Goal: Communication & Community: Answer question/provide support

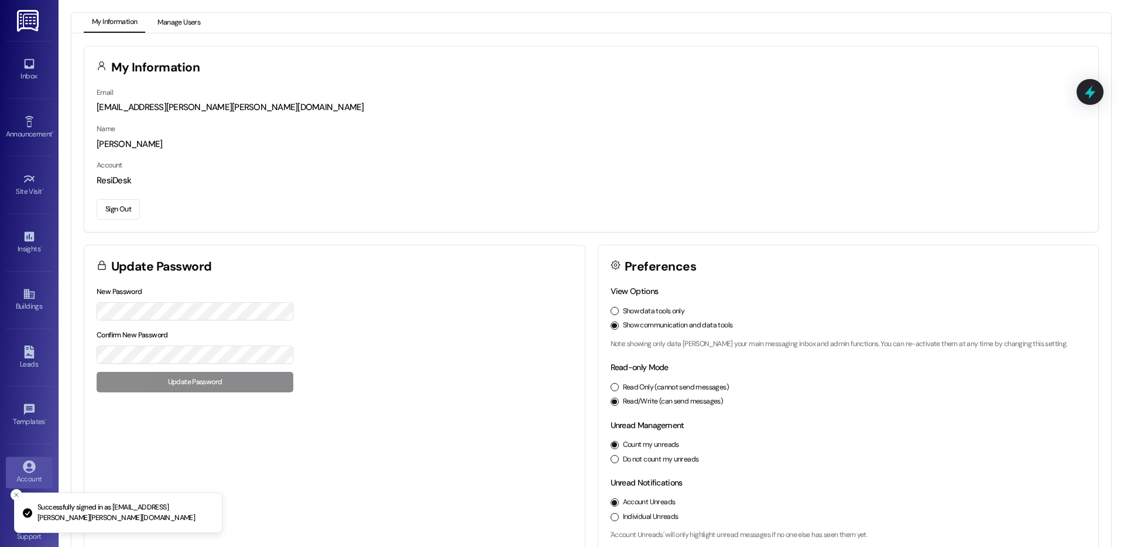
click at [197, 23] on button "Manage Users" at bounding box center [178, 23] width 59 height 20
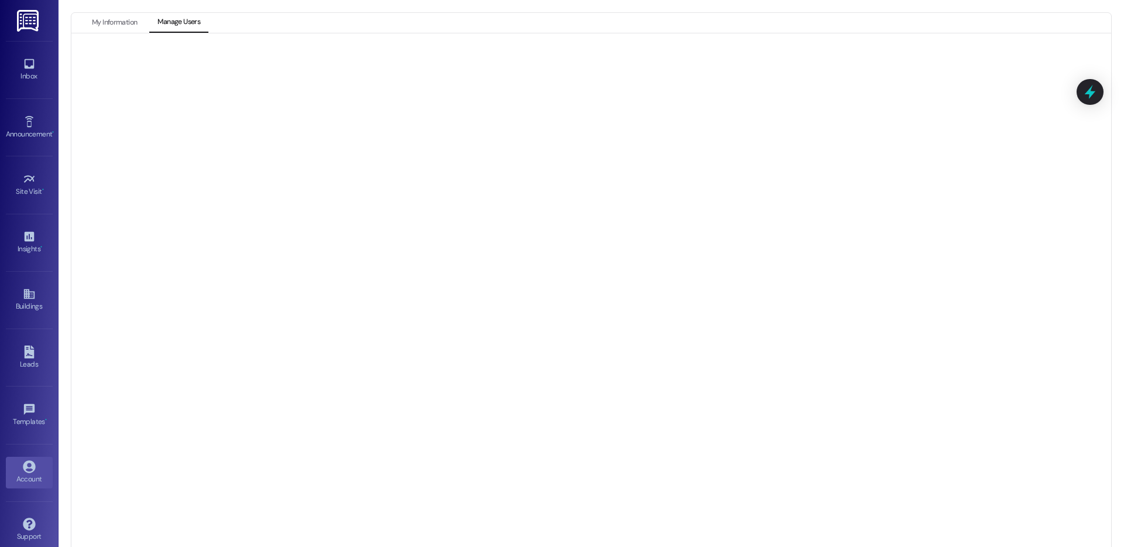
click at [569, 54] on div at bounding box center [595, 298] width 1011 height 492
click at [39, 184] on link "Site Visit •" at bounding box center [29, 185] width 47 height 32
click at [37, 67] on link "Inbox" at bounding box center [29, 70] width 47 height 32
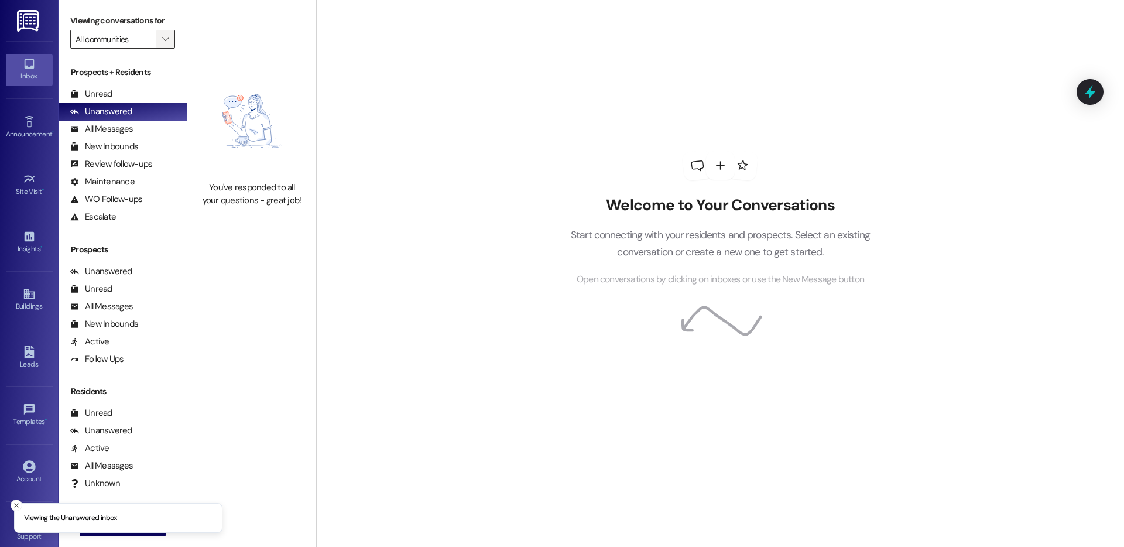
click at [162, 36] on icon "" at bounding box center [165, 39] width 6 height 9
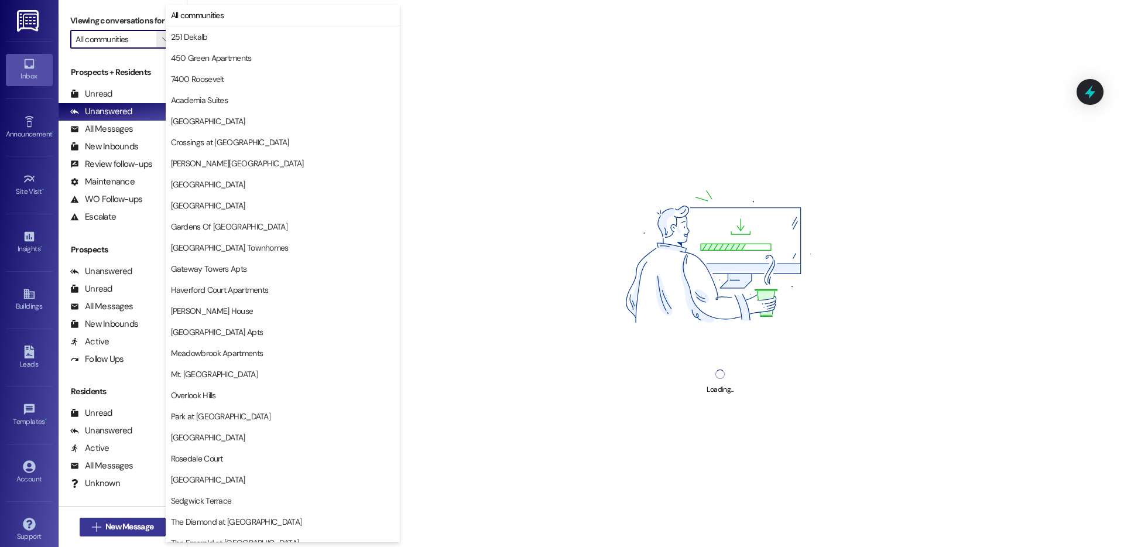
click at [114, 524] on span "New Message" at bounding box center [129, 526] width 48 height 12
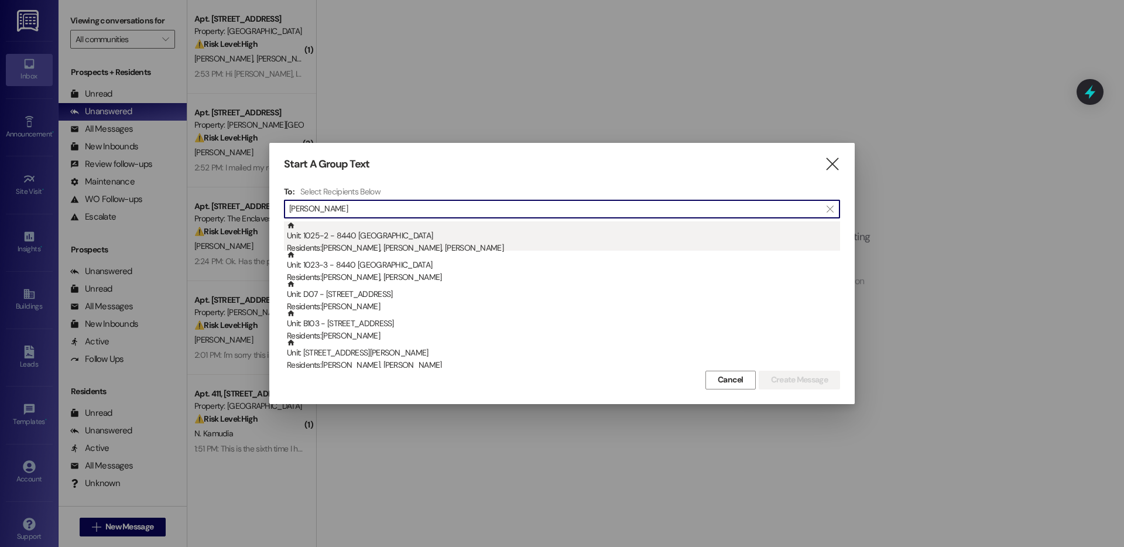
type input "[PERSON_NAME]"
click at [397, 232] on div "Unit: 1025-2 - 8440 Limekiln Pike Residents: [PERSON_NAME], [PERSON_NAME], [PER…" at bounding box center [563, 237] width 553 height 33
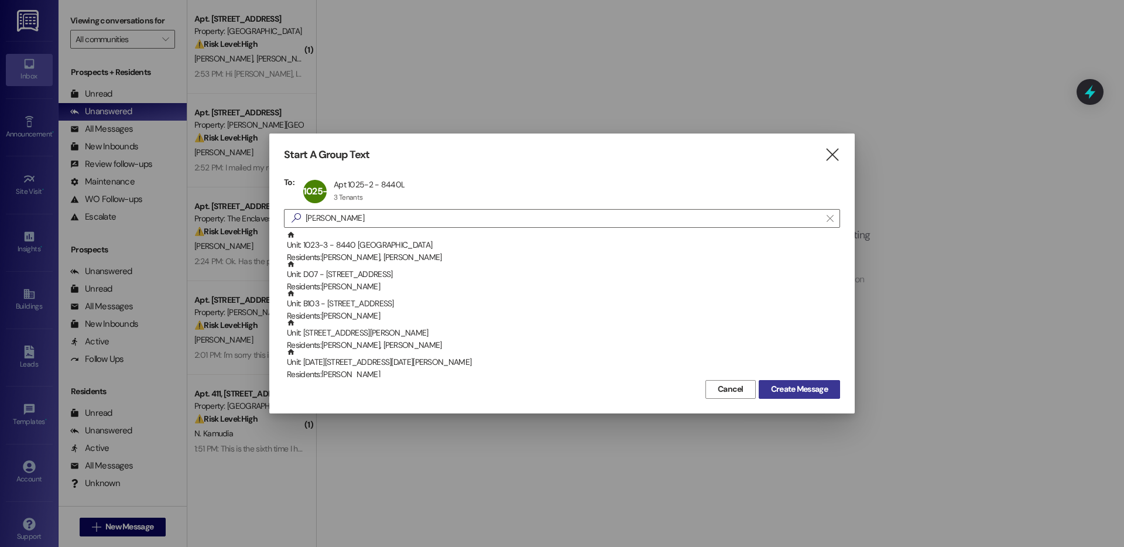
click at [798, 386] on span "Create Message" at bounding box center [799, 389] width 57 height 12
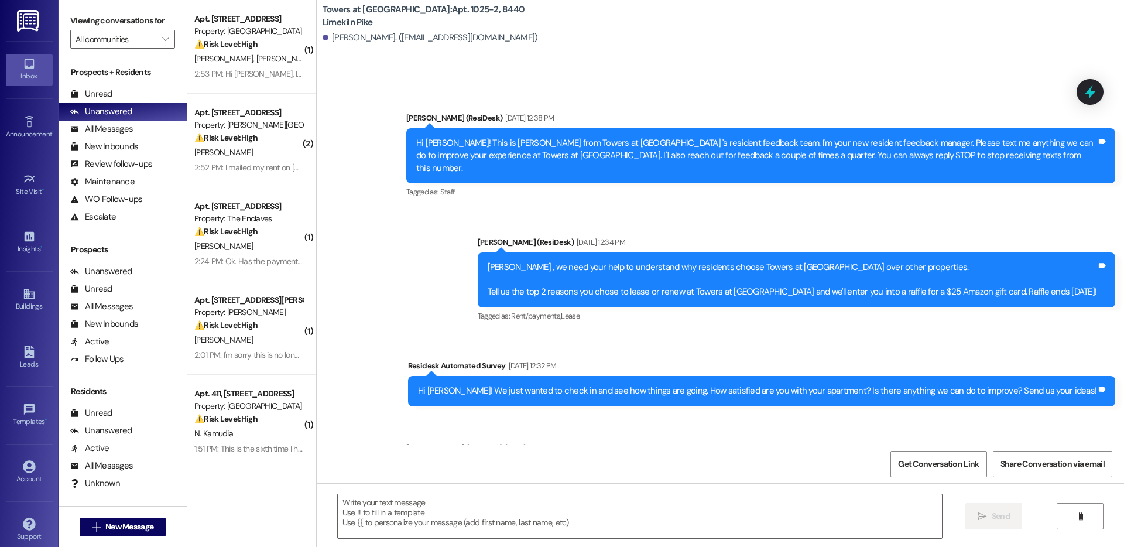
type textarea "Fetching suggested responses. Please feel free to read through the conversation…"
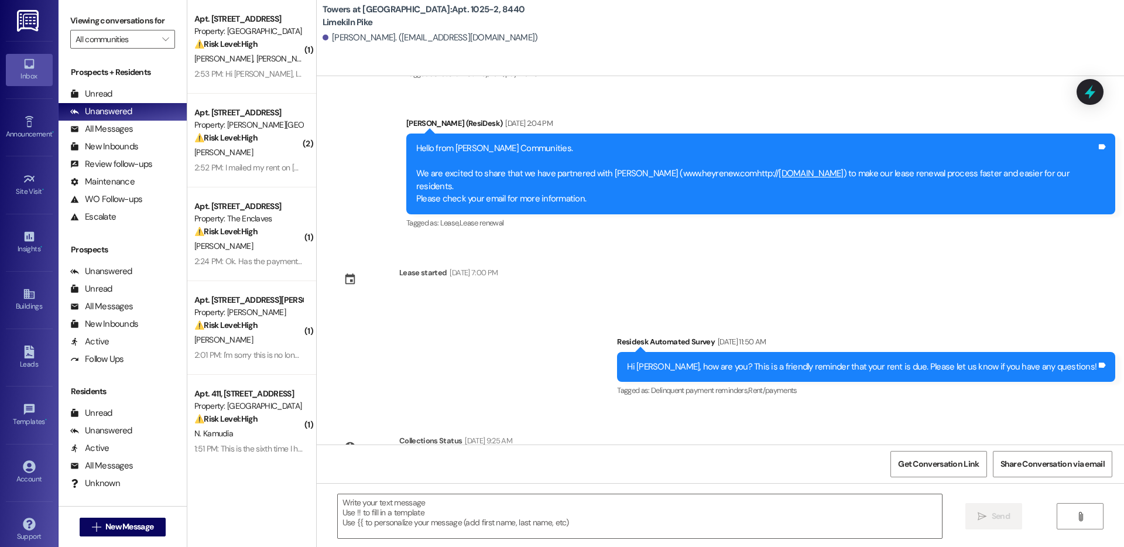
scroll to position [1174, 0]
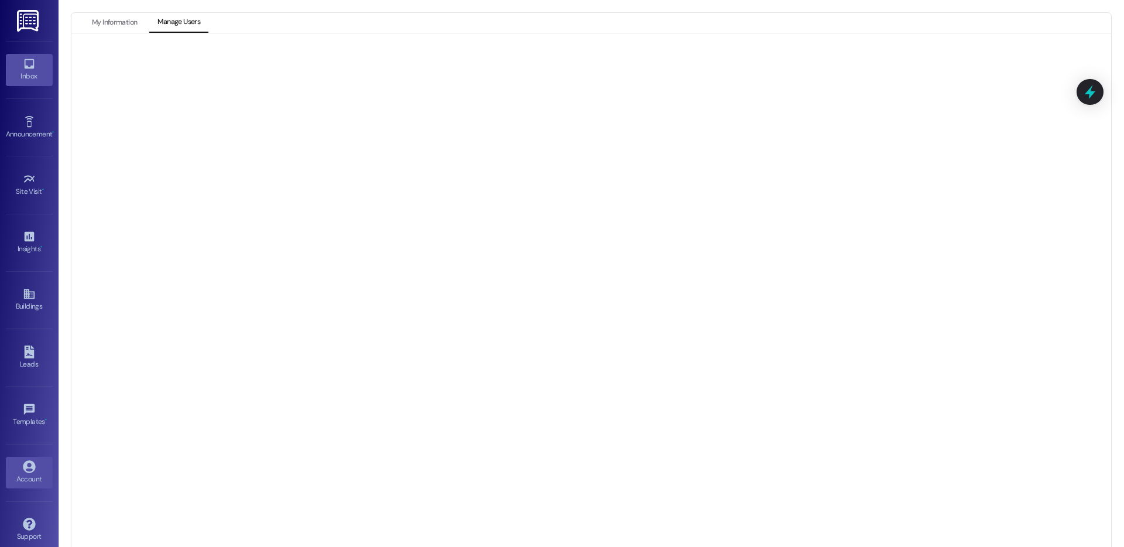
click at [27, 64] on icon at bounding box center [29, 63] width 13 height 13
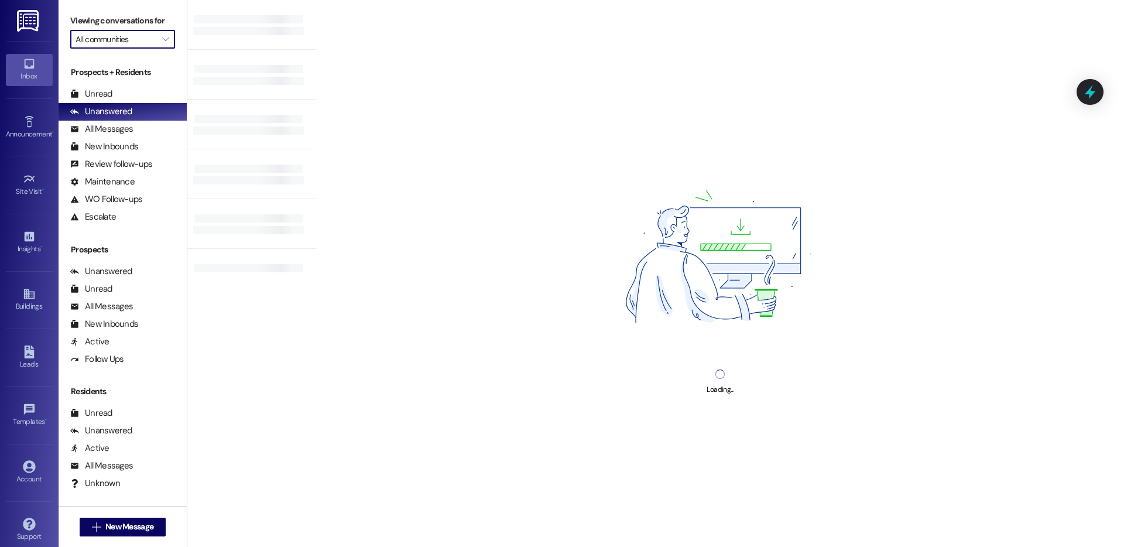
click at [143, 35] on input "All communities" at bounding box center [116, 39] width 81 height 19
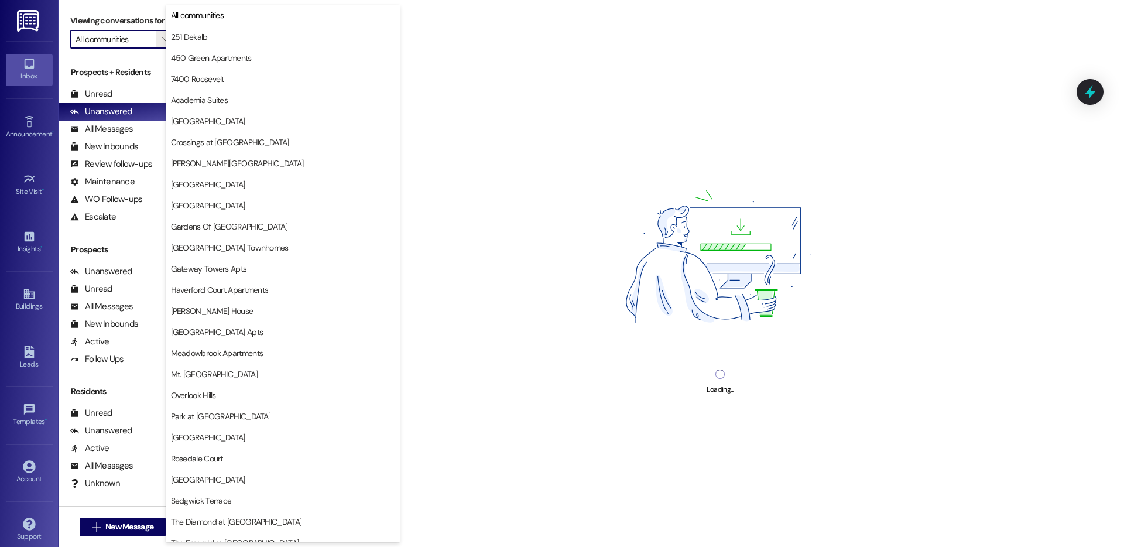
type input "Gardens Of [GEOGRAPHIC_DATA]"
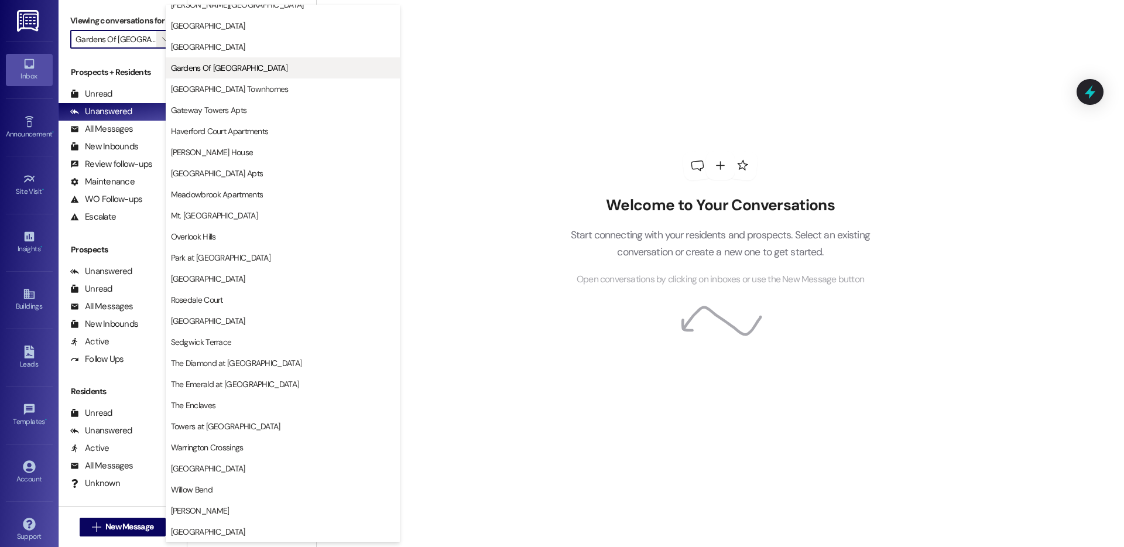
click at [213, 59] on button "Gardens Of [GEOGRAPHIC_DATA]" at bounding box center [283, 67] width 234 height 21
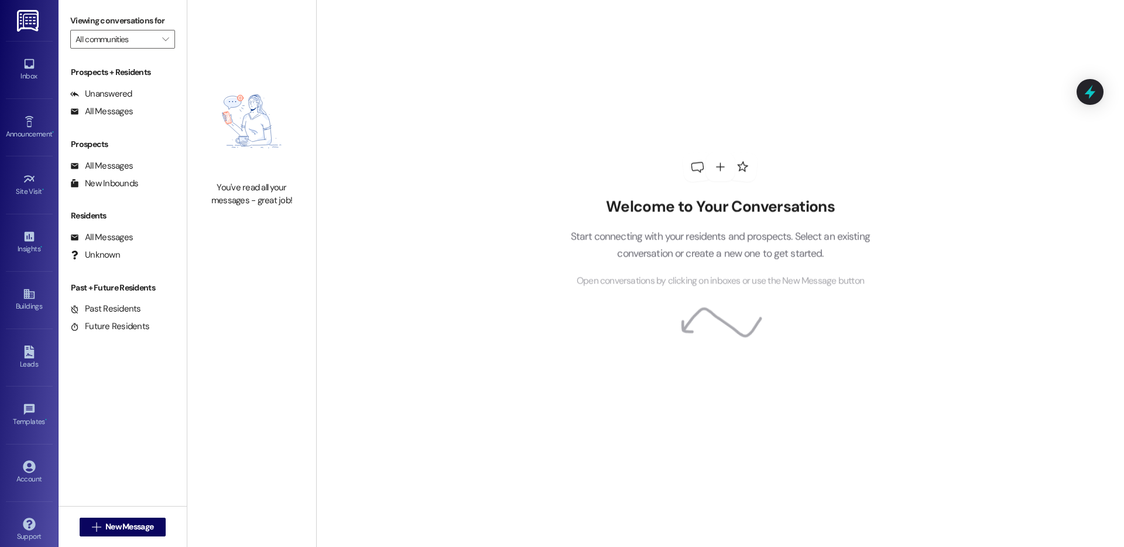
type input "Gardens Of [GEOGRAPHIC_DATA]"
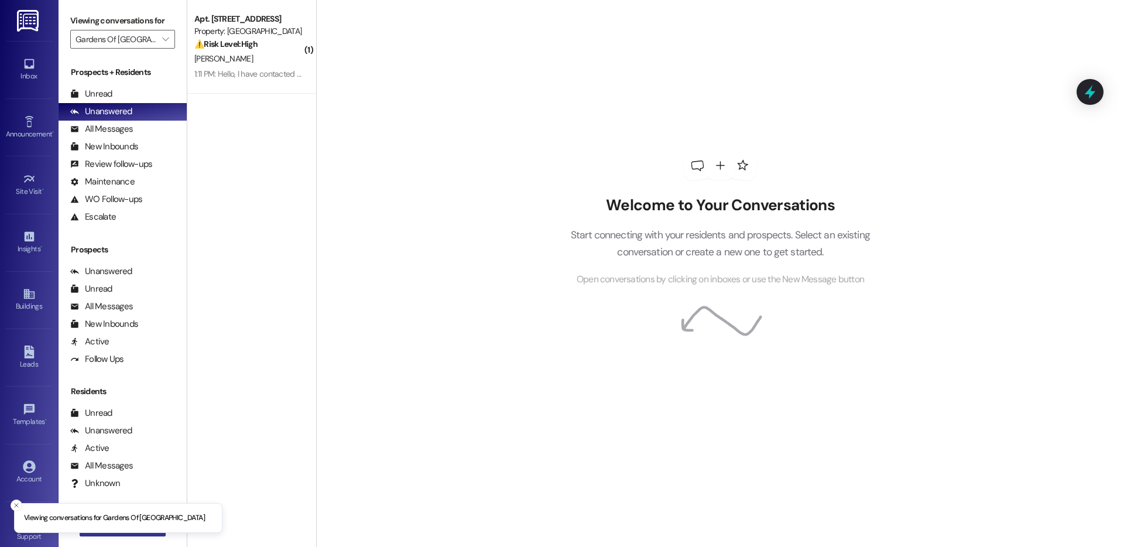
click at [117, 536] on button " New Message" at bounding box center [123, 526] width 87 height 19
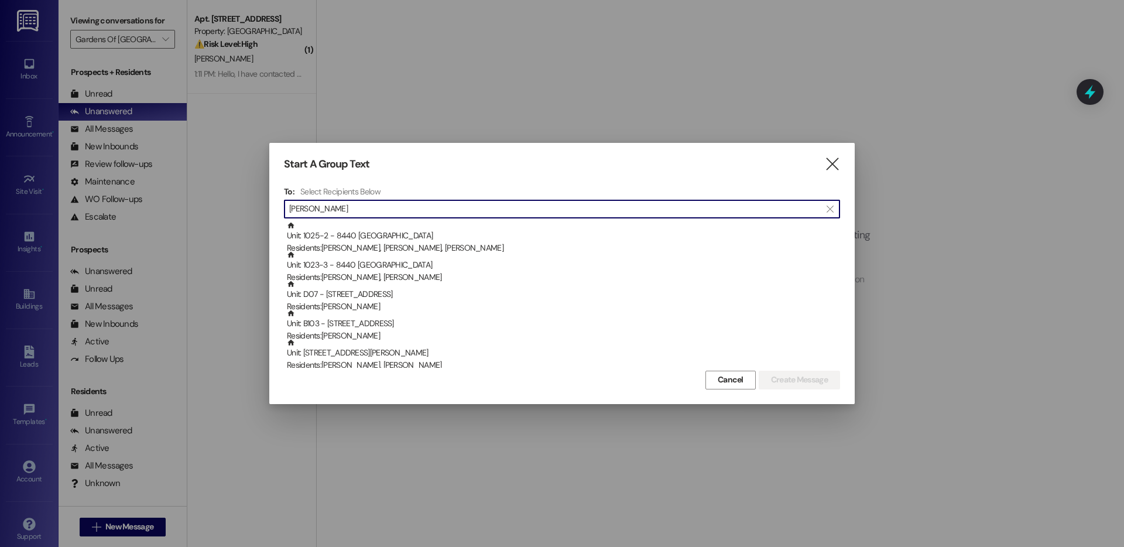
click at [355, 201] on input "[PERSON_NAME]" at bounding box center [554, 209] width 531 height 16
drag, startPoint x: 354, startPoint y: 205, endPoint x: 276, endPoint y: 207, distance: 77.9
click at [276, 209] on div "Start A Group Text  To: Select Recipients Below  [PERSON_NAME]  Unit: 1025-2…" at bounding box center [561, 273] width 585 height 260
type input "[PERSON_NAME]"
click at [369, 203] on input "[PERSON_NAME]" at bounding box center [554, 209] width 531 height 16
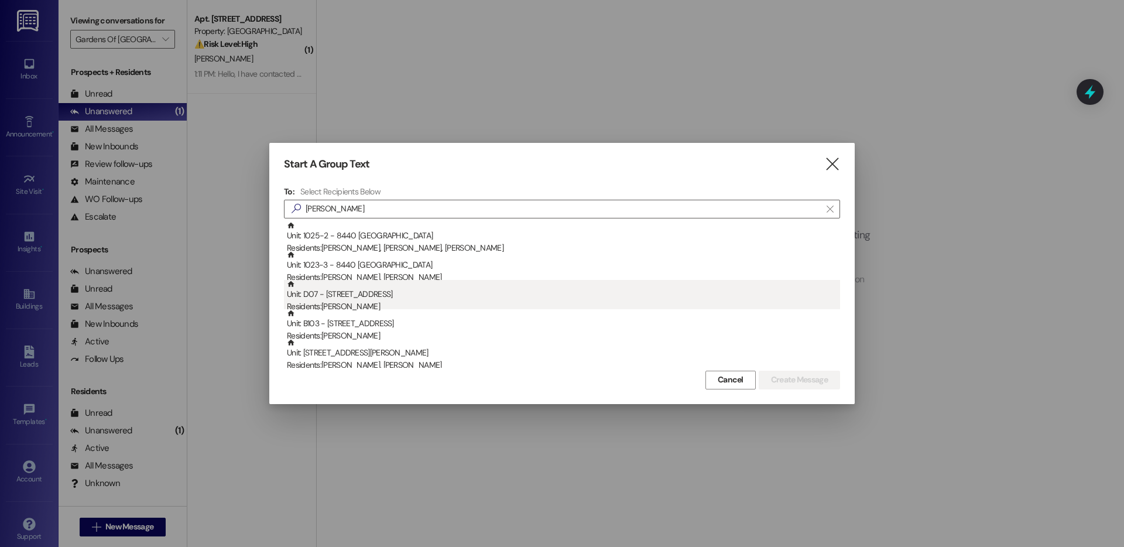
click at [355, 299] on div "Unit: D07 - [STREET_ADDRESS] Residents: [PERSON_NAME]" at bounding box center [563, 296] width 553 height 33
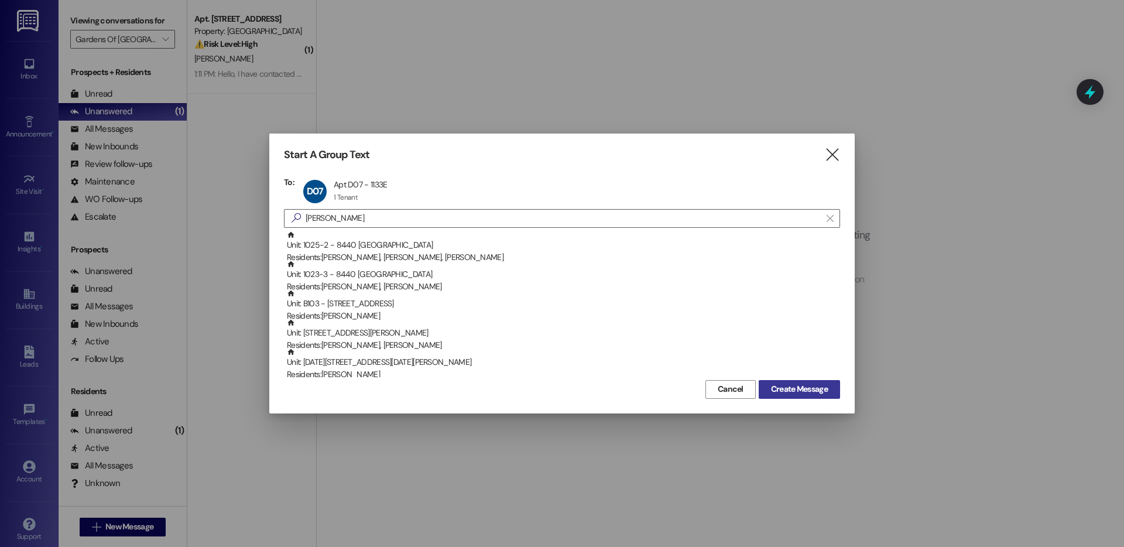
click at [798, 384] on span "Create Message" at bounding box center [799, 389] width 57 height 12
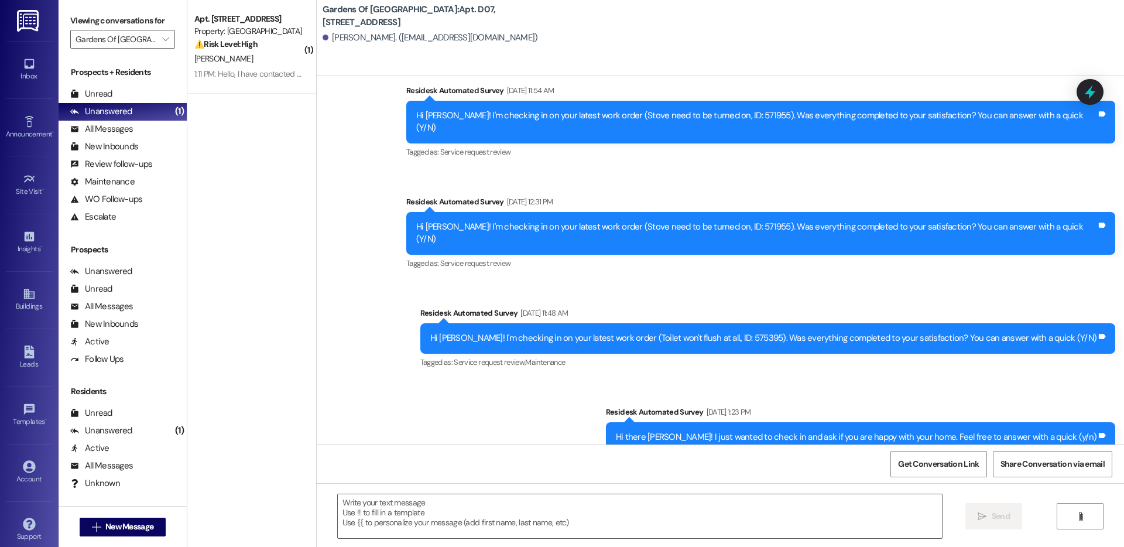
scroll to position [2421, 0]
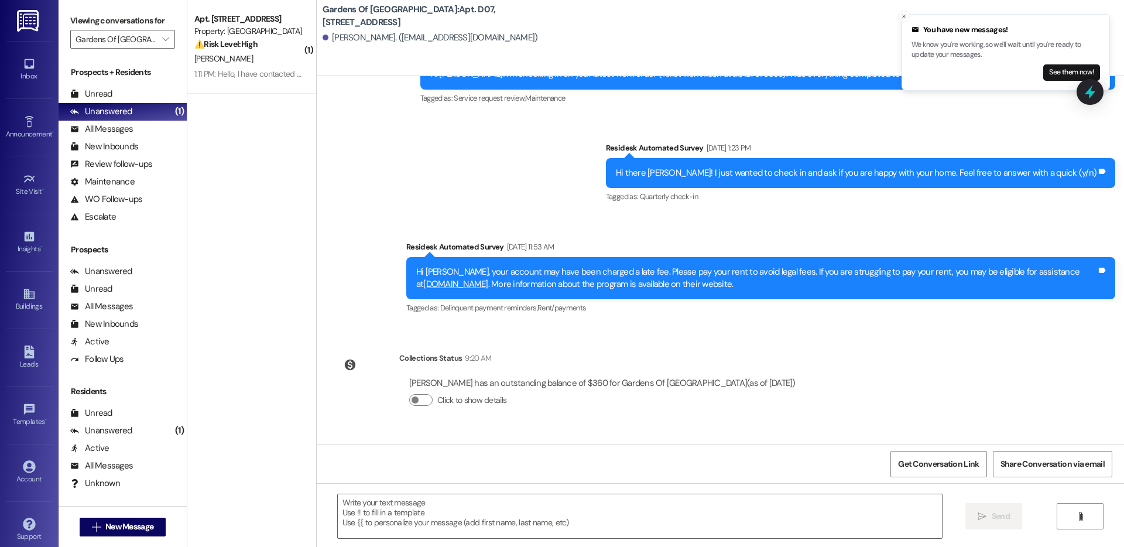
drag, startPoint x: 934, startPoint y: 474, endPoint x: 922, endPoint y: 449, distance: 27.2
click at [934, 473] on span "Get Conversation Link" at bounding box center [938, 463] width 85 height 25
